Goal: Task Accomplishment & Management: Manage account settings

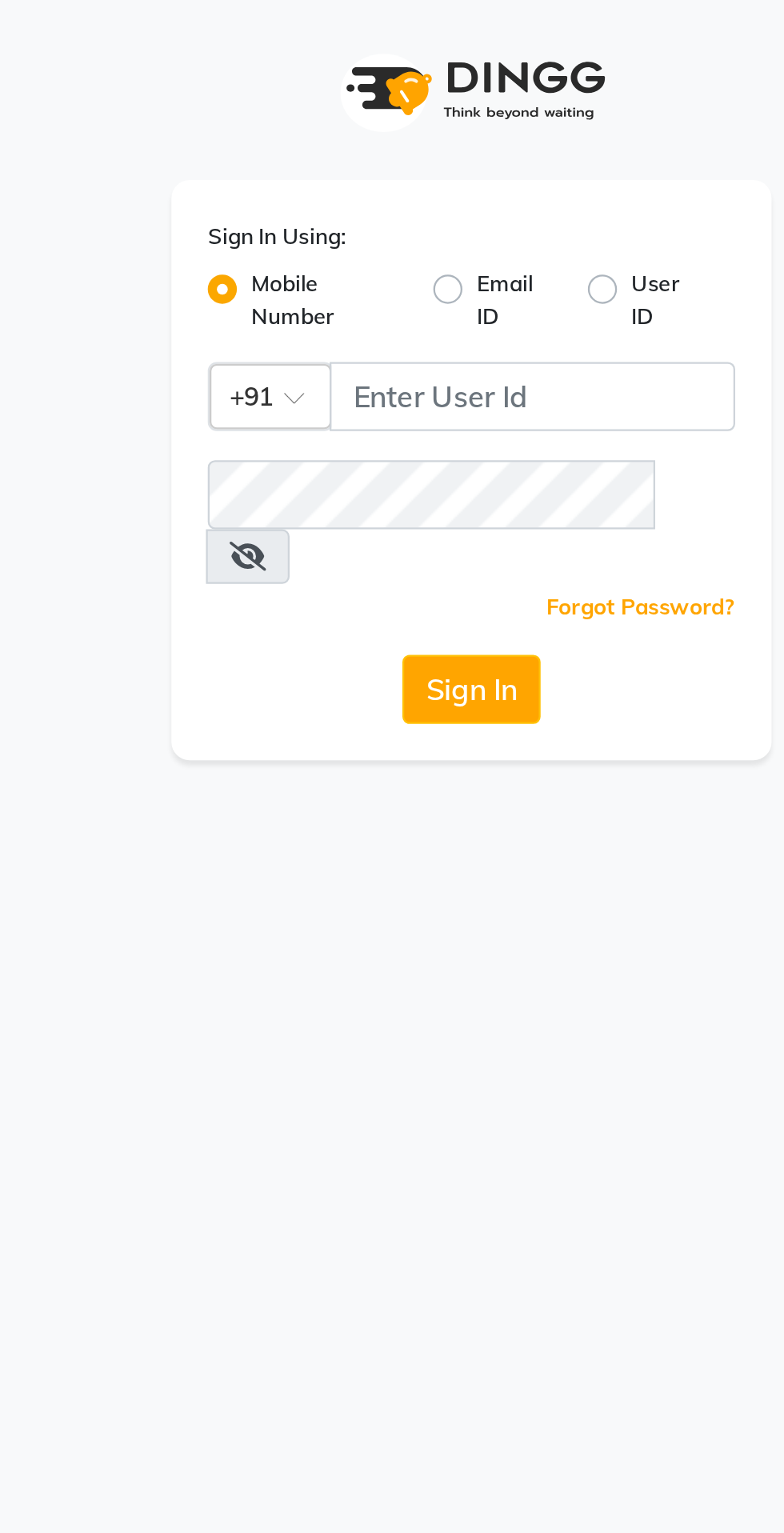
click at [408, 145] on label "Email ID" at bounding box center [412, 132] width 36 height 29
click at [404, 128] on input "Email ID" at bounding box center [399, 123] width 10 height 10
radio input "true"
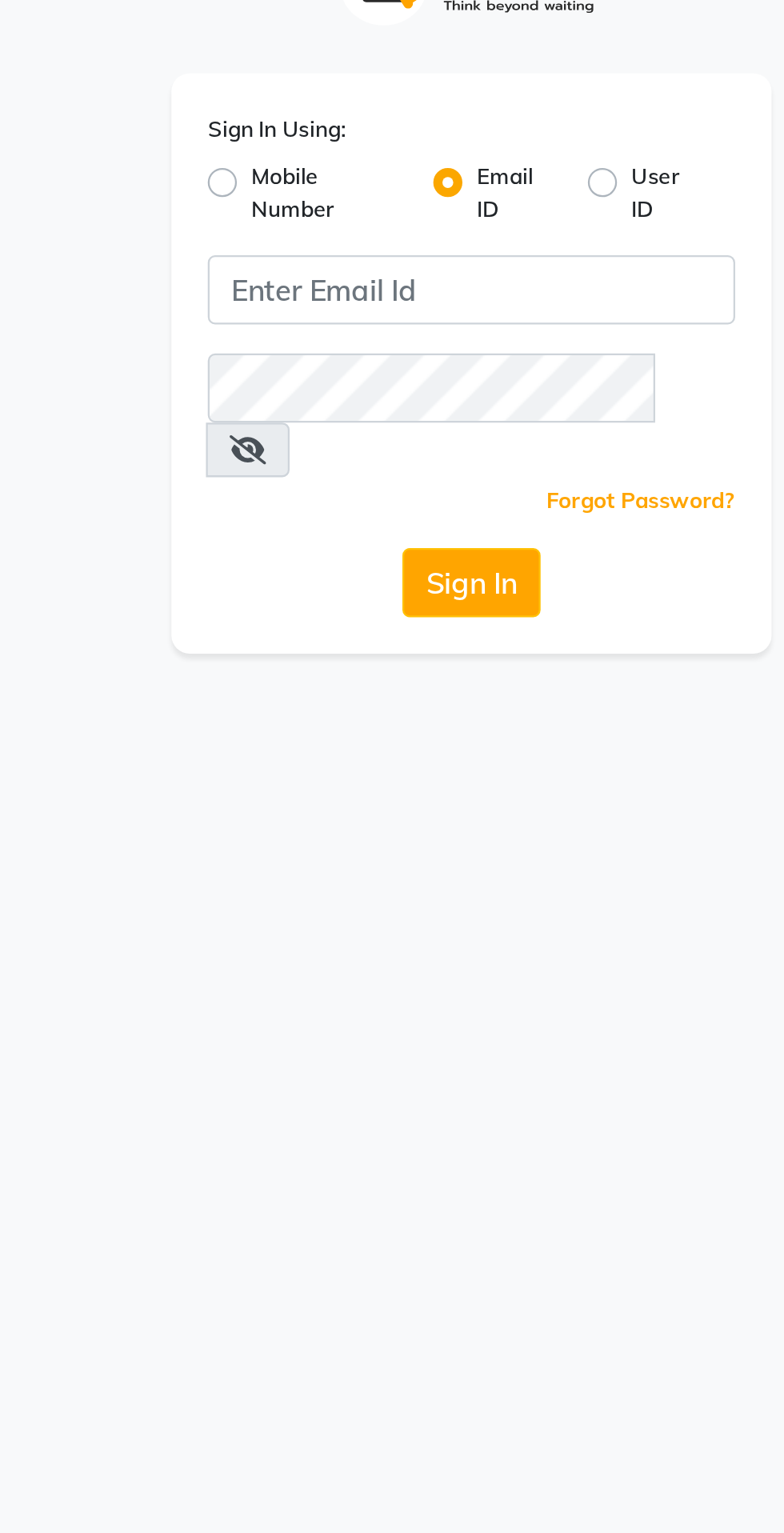
click at [295, 127] on label "Mobile Number" at bounding box center [329, 132] width 67 height 29
click at [295, 127] on input "Mobile Number" at bounding box center [301, 123] width 10 height 10
radio input "true"
radio input "false"
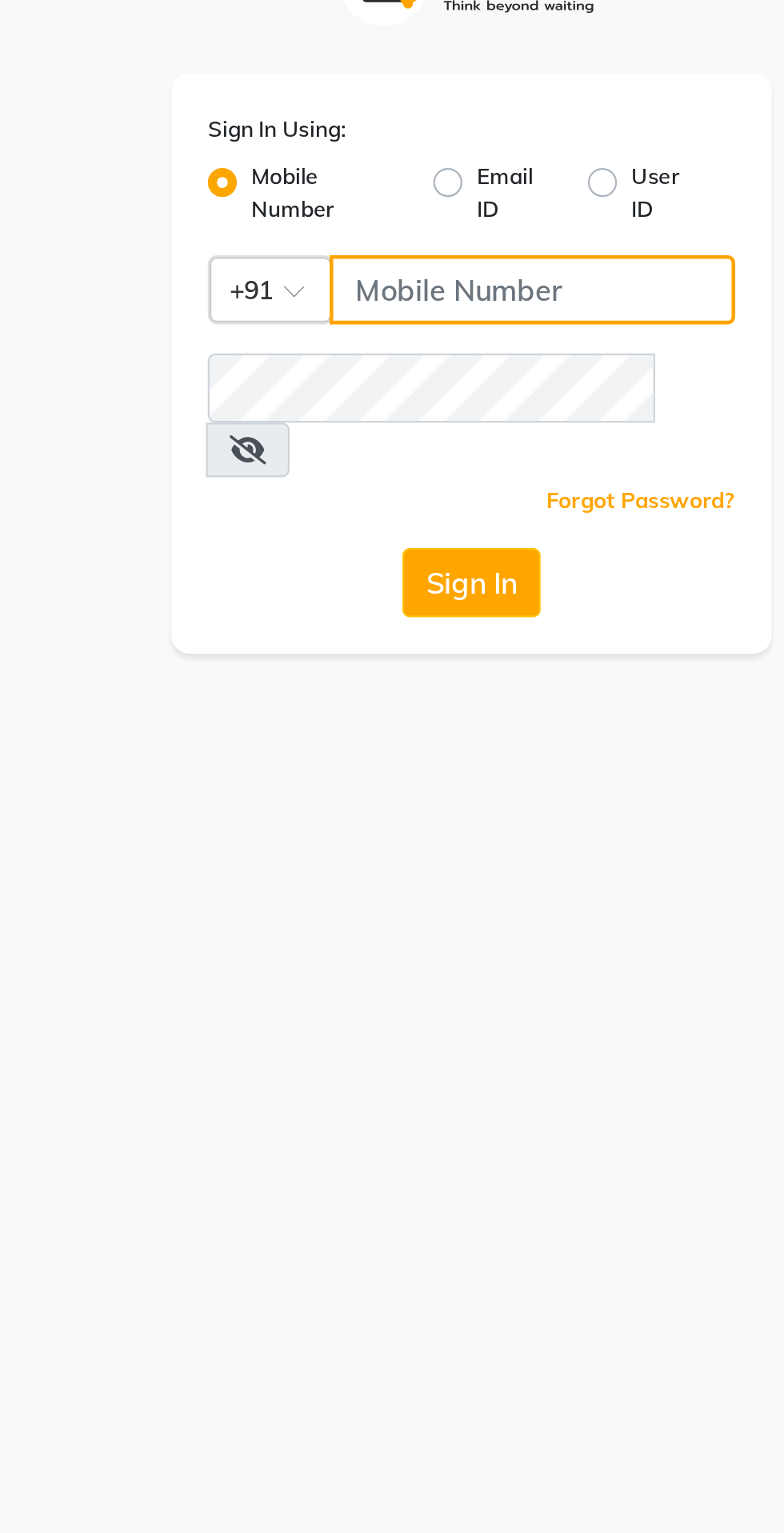
click at [399, 167] on input "Username" at bounding box center [419, 173] width 179 height 30
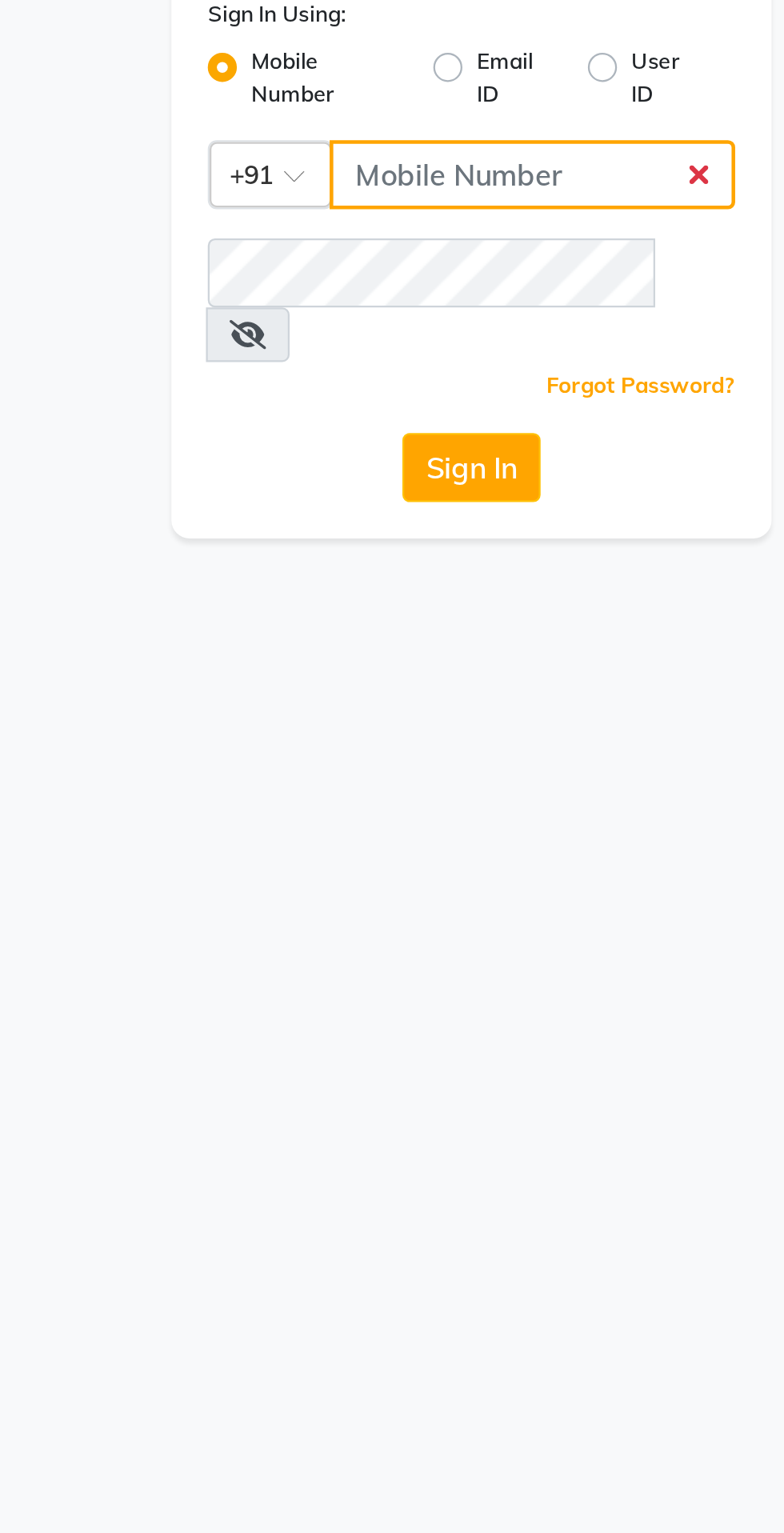
type input "9870279665"
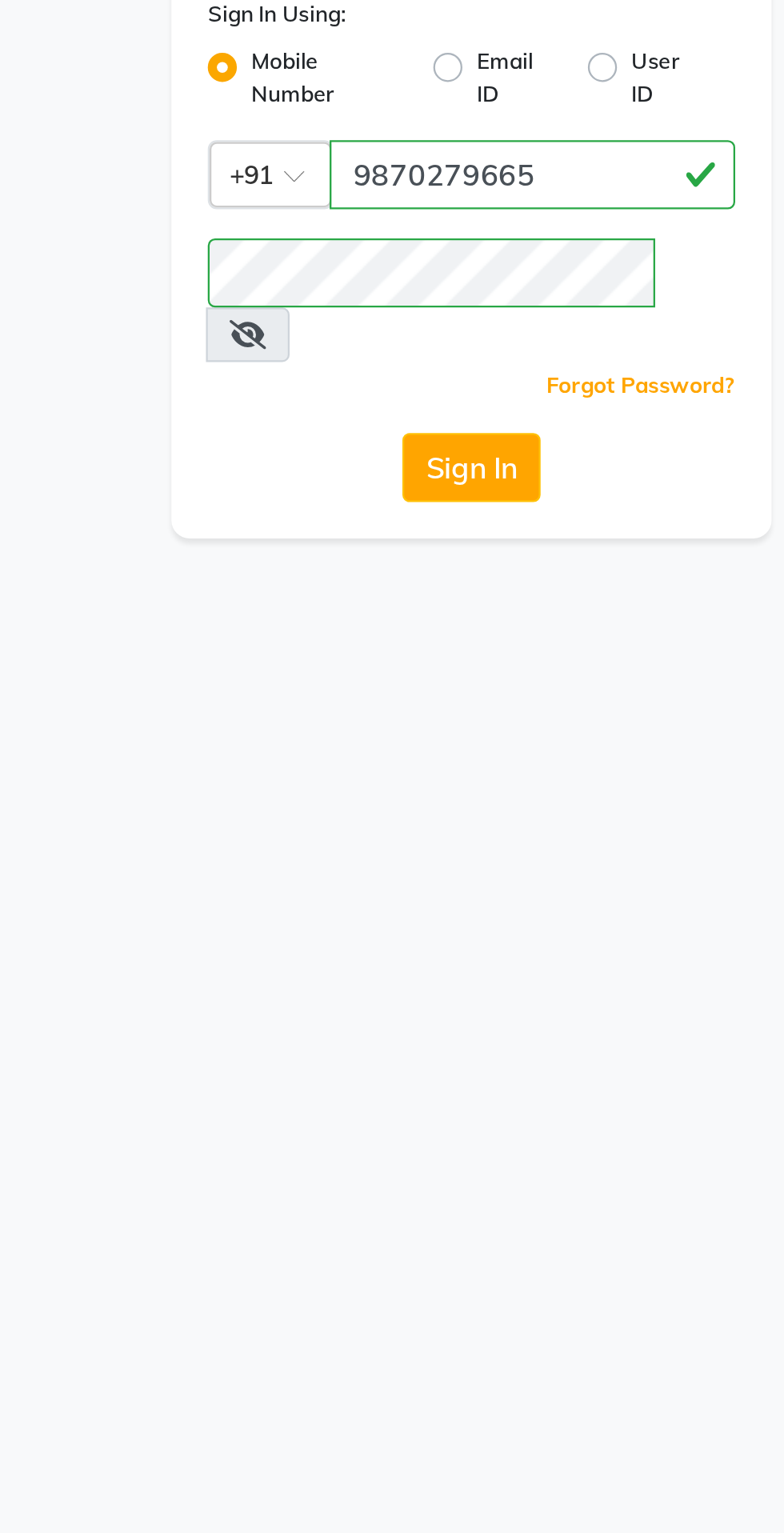
click at [362, 288] on button "Sign In" at bounding box center [392, 302] width 61 height 30
